Goal: Task Accomplishment & Management: Use online tool/utility

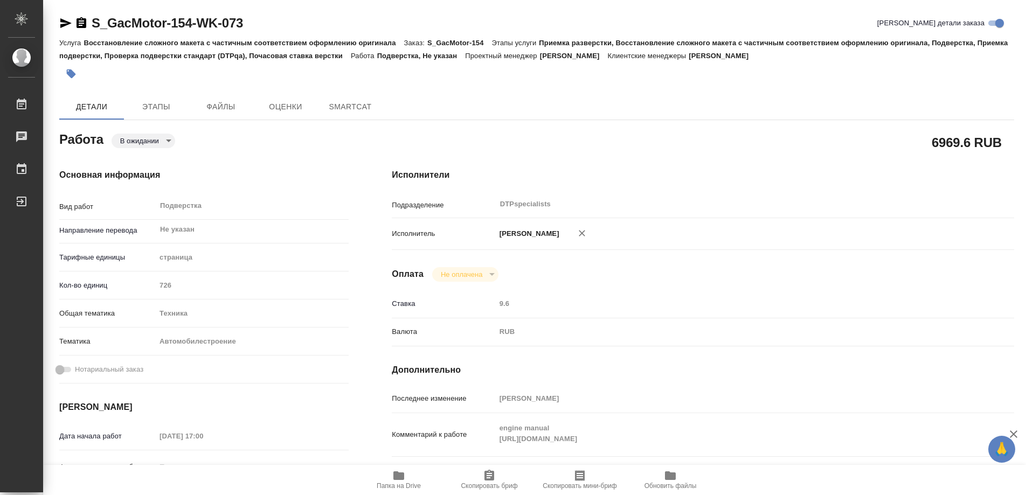
type textarea "x"
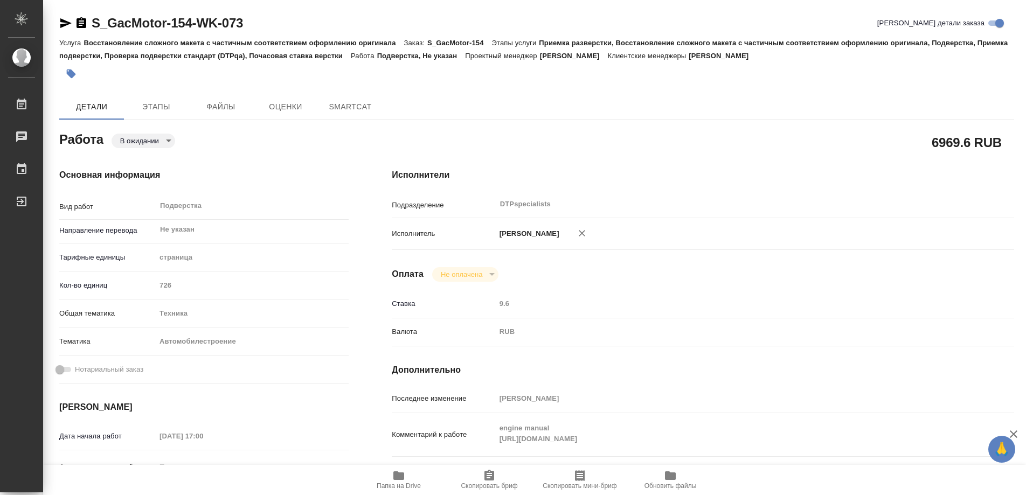
type textarea "x"
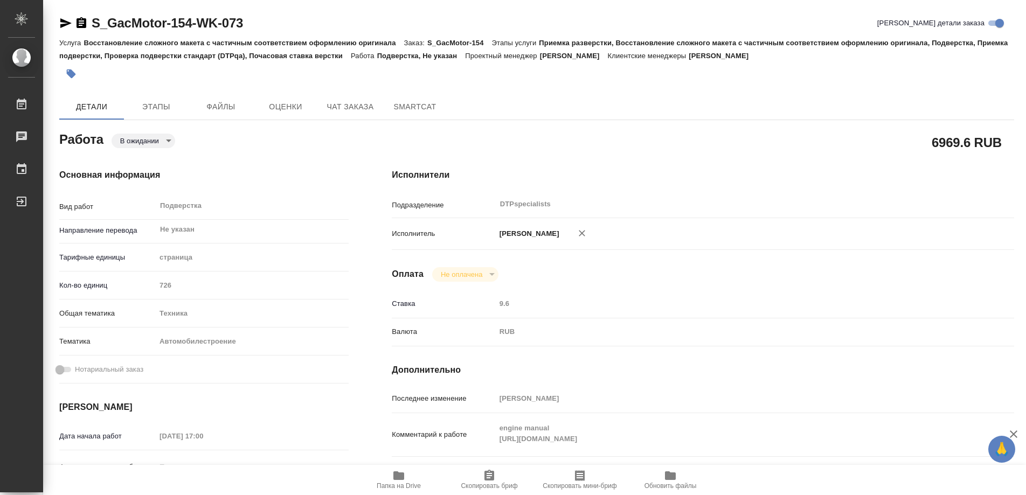
type textarea "x"
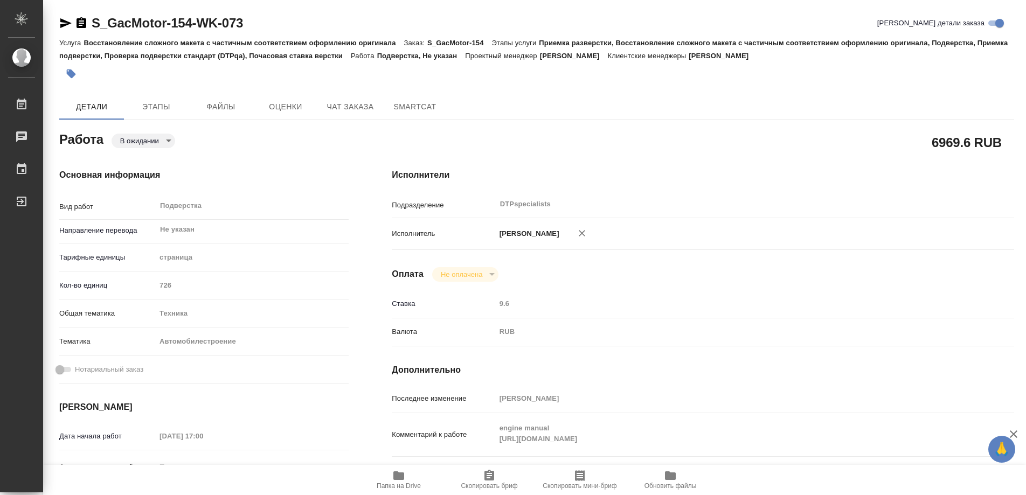
type textarea "x"
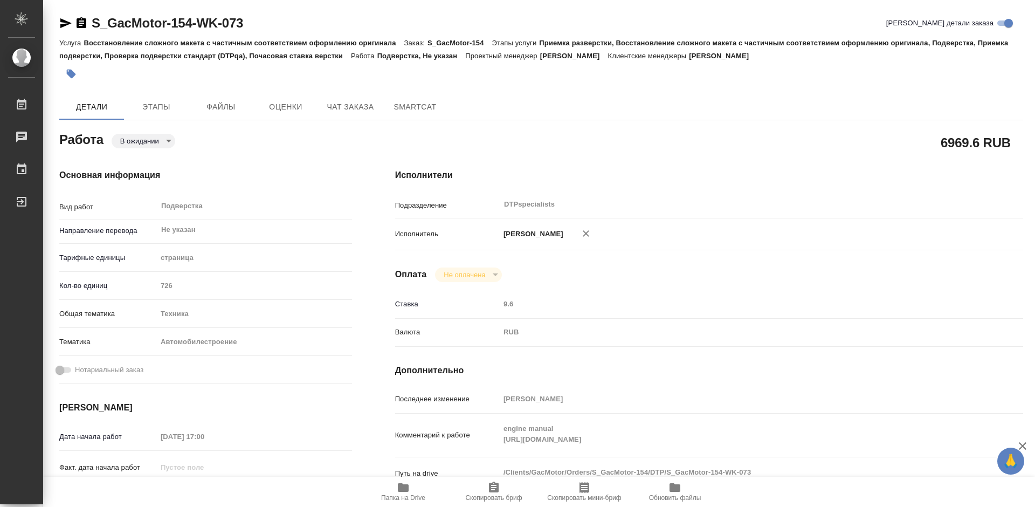
type textarea "x"
